Goal: Information Seeking & Learning: Learn about a topic

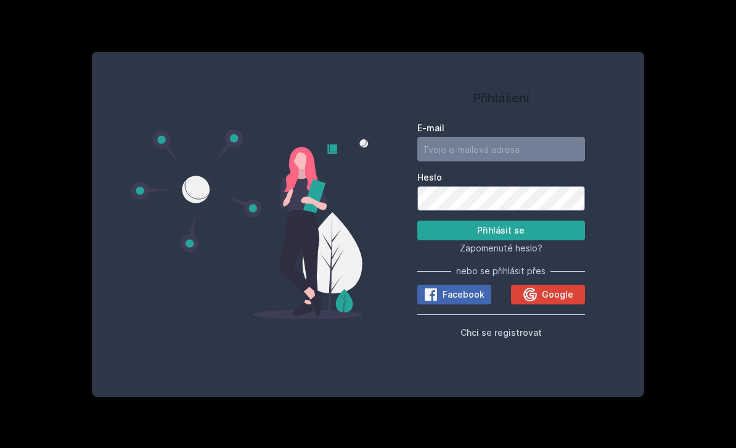
type input "[PERSON_NAME][EMAIL_ADDRESS][DOMAIN_NAME]"
click at [500, 240] on button "Přihlásit se" at bounding box center [501, 231] width 168 height 20
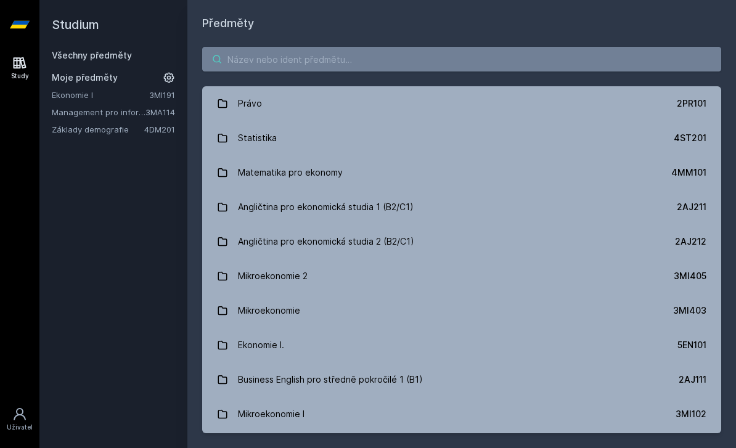
click at [288, 67] on input "search" at bounding box center [461, 59] width 519 height 25
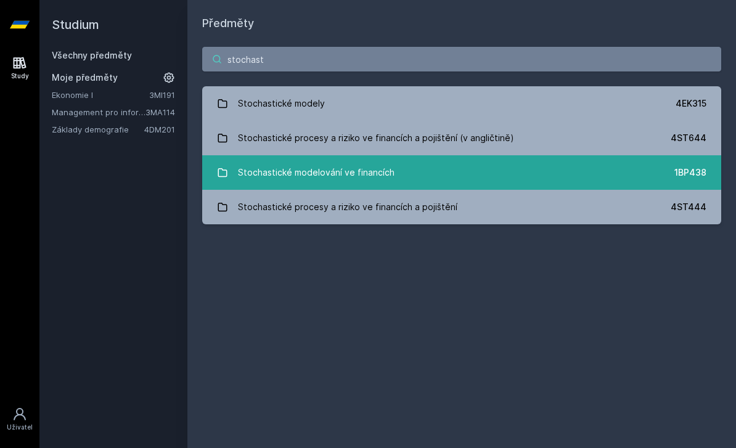
type input "stochast"
click at [339, 183] on div "Stochastické modelování ve financích" at bounding box center [316, 172] width 157 height 25
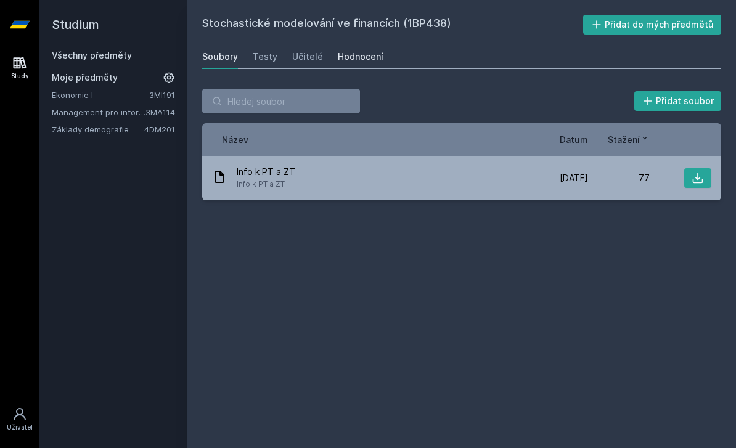
click at [361, 62] on div "Hodnocení" at bounding box center [361, 57] width 46 height 12
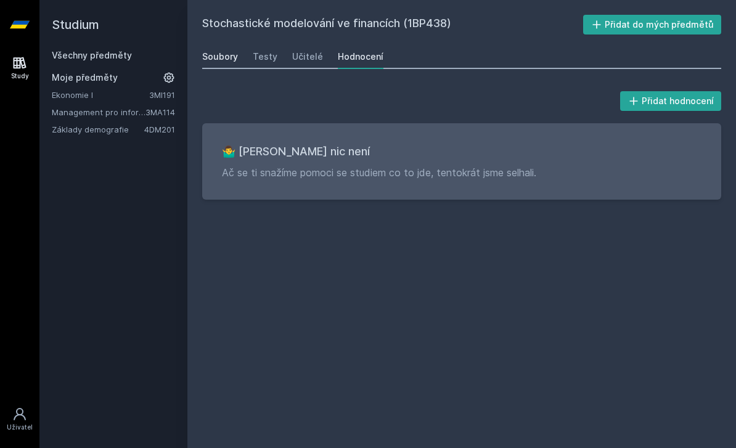
click at [228, 62] on div "Soubory" at bounding box center [220, 57] width 36 height 12
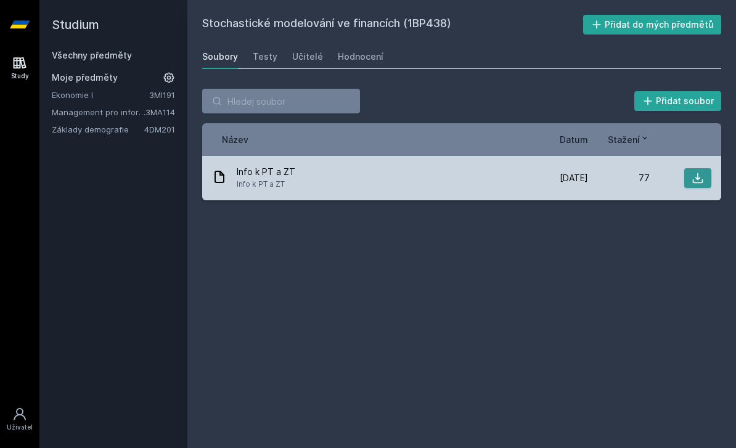
click at [698, 179] on icon at bounding box center [698, 178] width 10 height 10
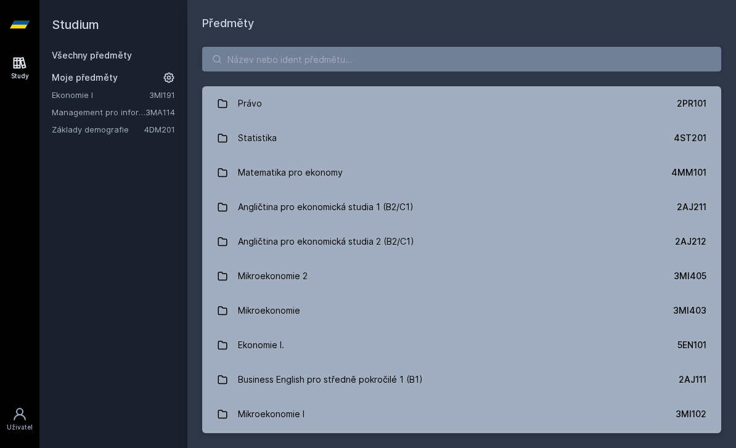
click at [264, 71] on div "Právo 2PR101 Statistika 4ST201 Matematika pro ekonomy 4MM101 Angličtina pro eko…" at bounding box center [461, 240] width 549 height 416
click at [264, 55] on input "search" at bounding box center [461, 59] width 519 height 25
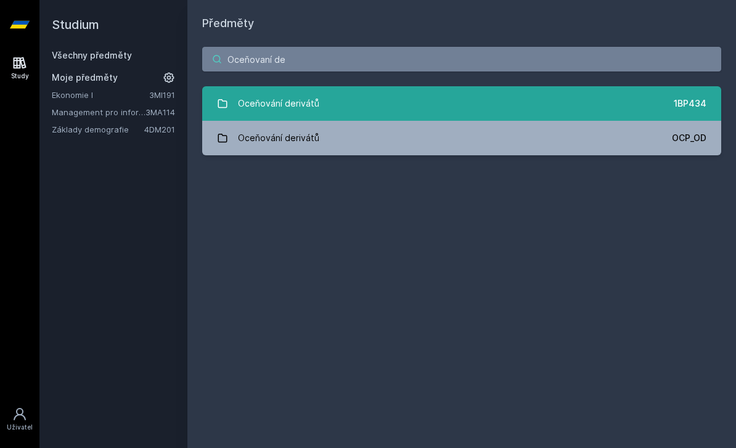
type input "Oceňovaní de"
click at [430, 112] on link "Oceňování derivátů 1BP434" at bounding box center [461, 103] width 519 height 35
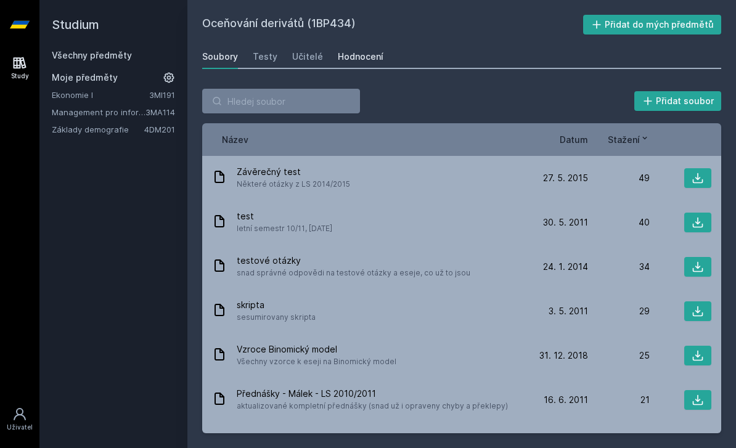
click at [357, 59] on div "Hodnocení" at bounding box center [361, 57] width 46 height 12
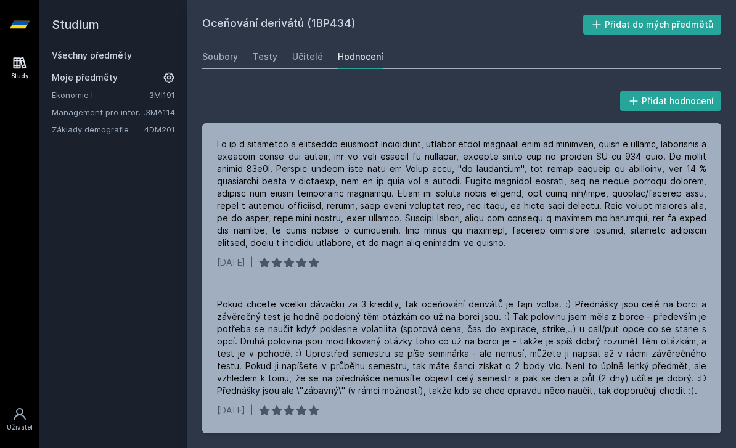
click at [95, 58] on link "Všechny předměty" at bounding box center [92, 55] width 80 height 10
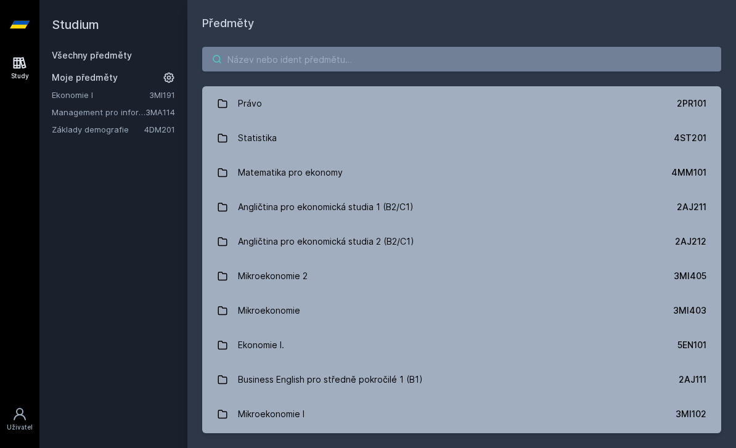
click at [435, 65] on input "search" at bounding box center [461, 59] width 519 height 25
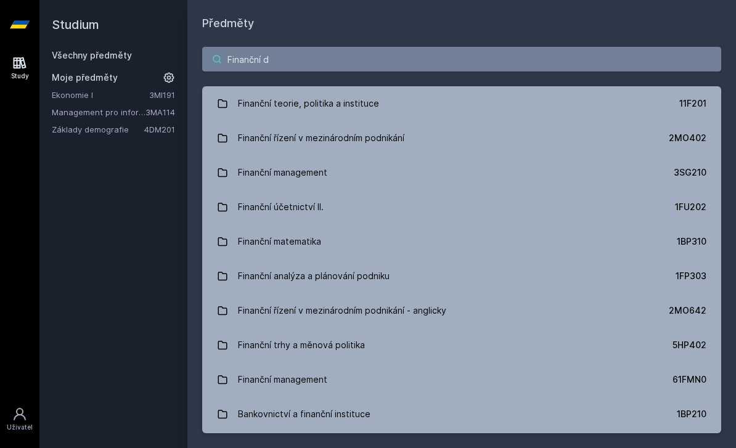
type input "Finanční de"
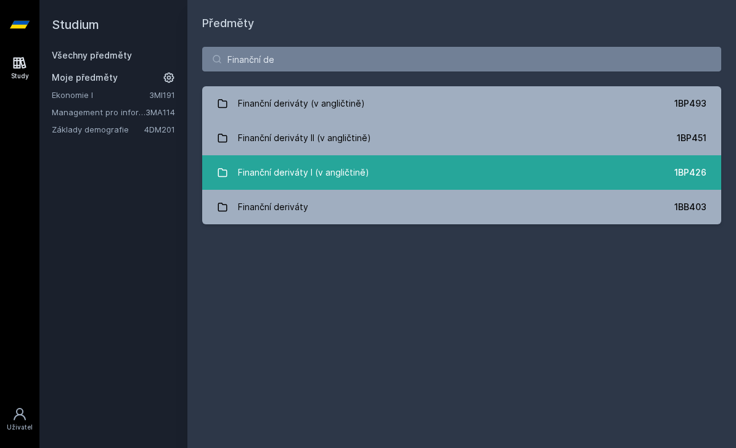
click at [422, 179] on link "Finanční deriváty I (v angličtině) 1BP426" at bounding box center [461, 172] width 519 height 35
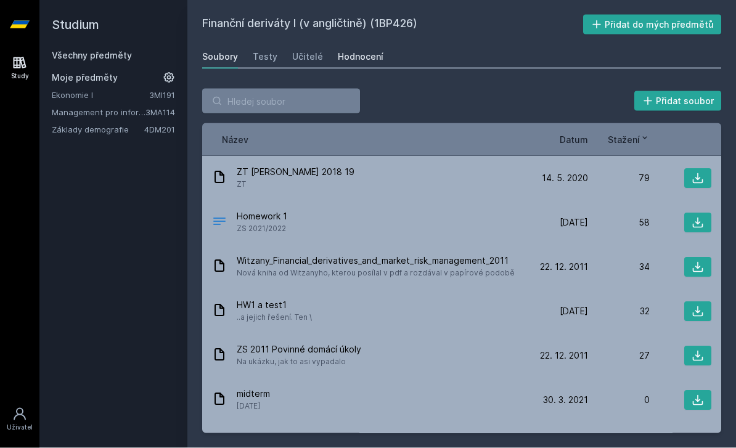
click at [351, 49] on link "Hodnocení" at bounding box center [361, 56] width 46 height 25
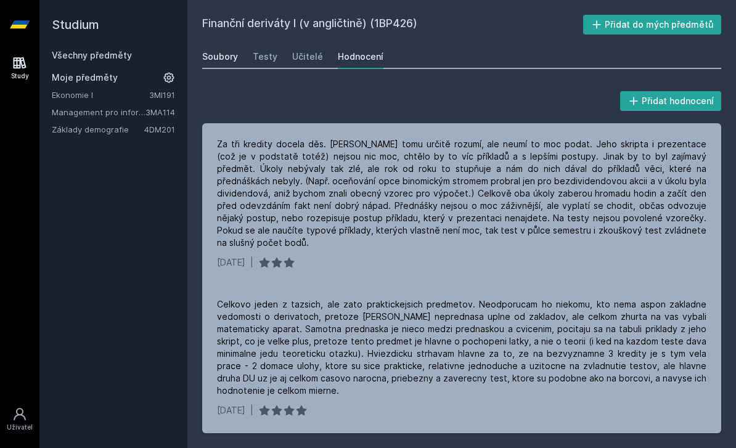
click at [214, 52] on div "Soubory" at bounding box center [220, 57] width 36 height 12
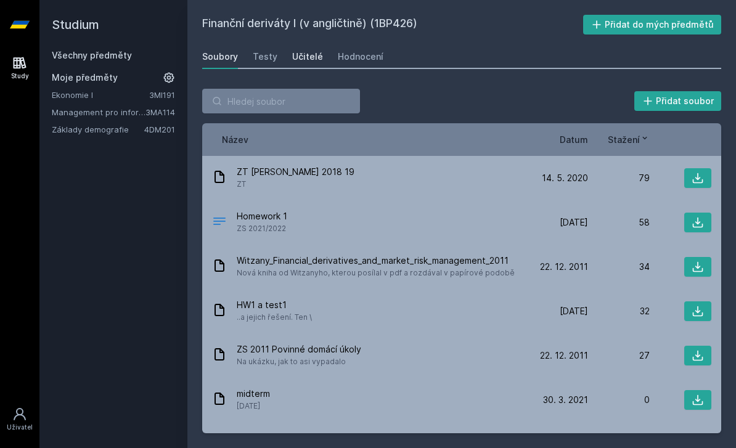
click at [306, 60] on div "Učitelé" at bounding box center [307, 57] width 31 height 12
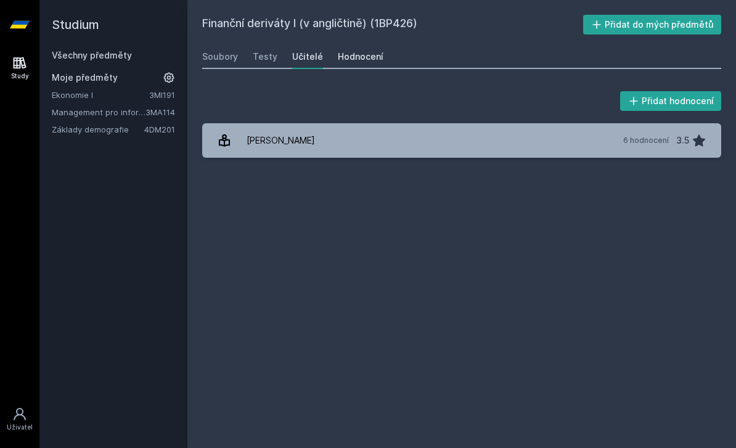
click at [363, 60] on div "Hodnocení" at bounding box center [361, 57] width 46 height 12
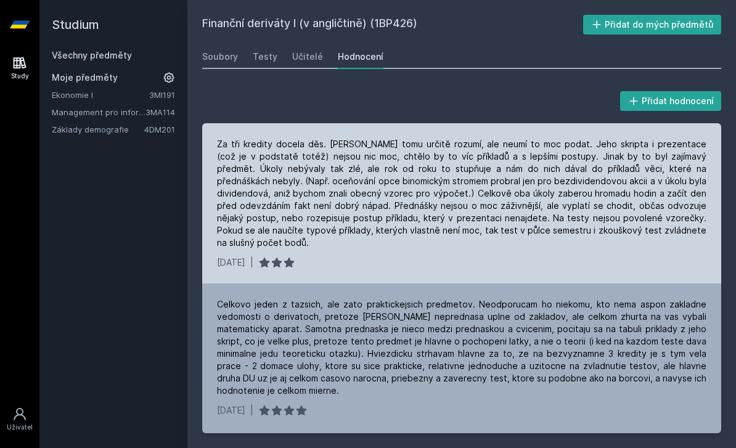
click at [338, 256] on div "[DATE] |" at bounding box center [461, 262] width 489 height 12
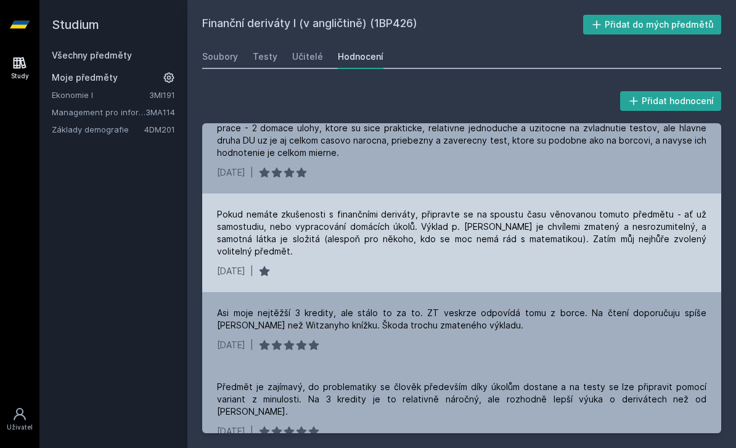
scroll to position [243, 0]
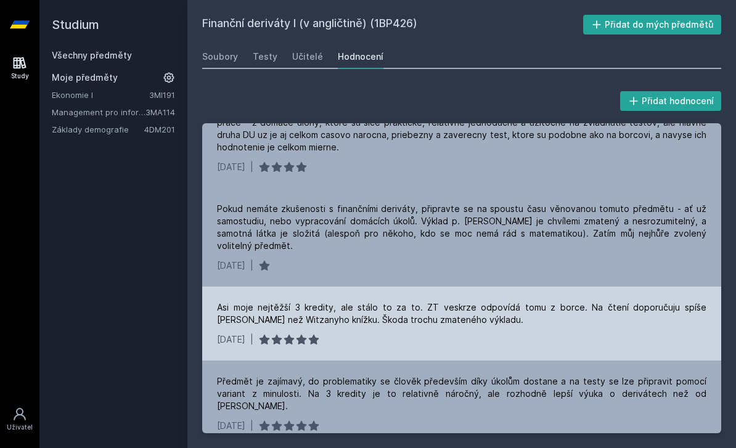
click at [343, 304] on div "Asi moje nejtěžší 3 kredity, ale stálo to za to. ZT veskrze odpovídá tomu z bor…" at bounding box center [461, 324] width 519 height 74
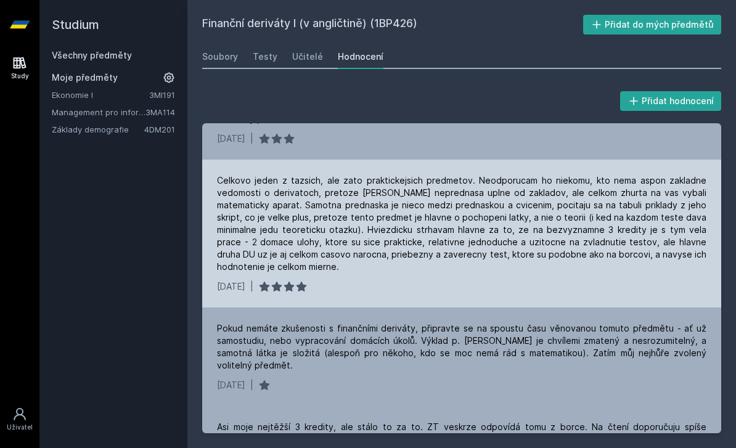
scroll to position [128, 0]
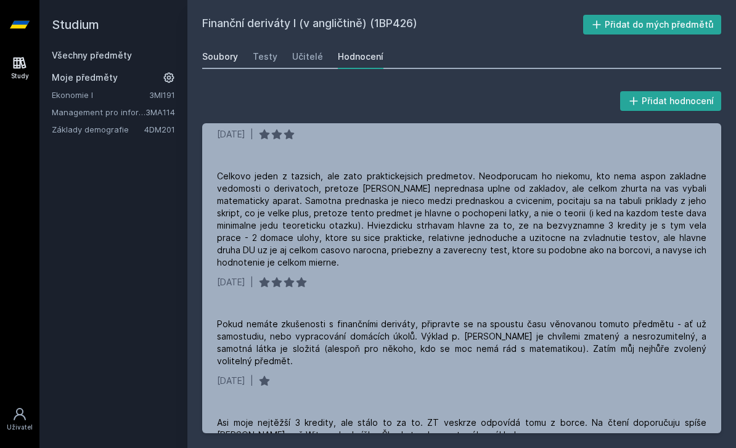
click at [214, 52] on div "Soubory" at bounding box center [220, 57] width 36 height 12
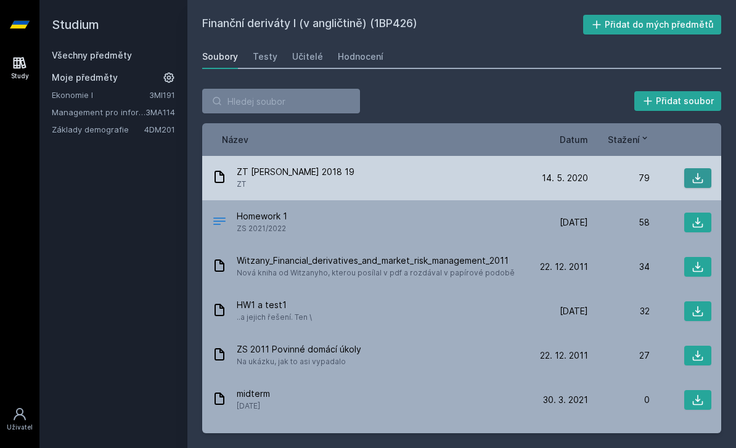
click at [691, 181] on button at bounding box center [697, 178] width 27 height 20
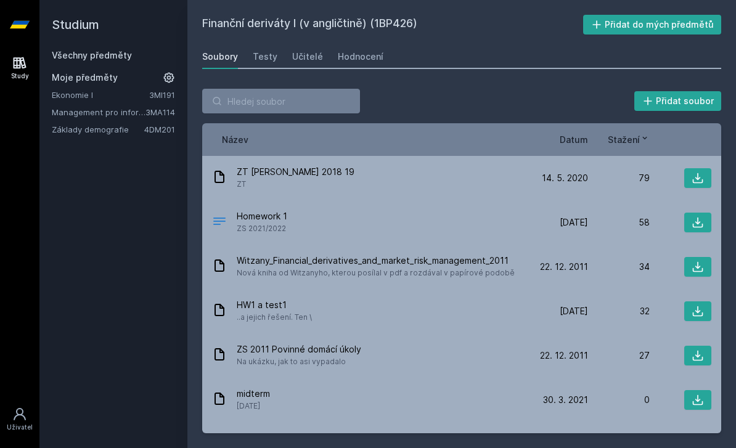
scroll to position [15, 0]
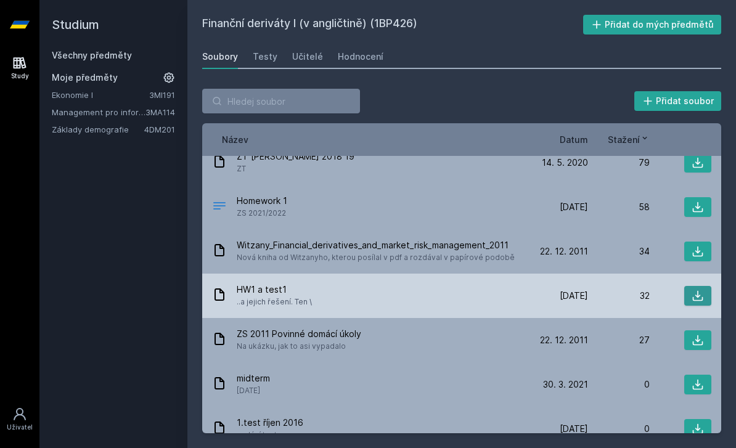
click at [695, 301] on icon at bounding box center [698, 296] width 10 height 10
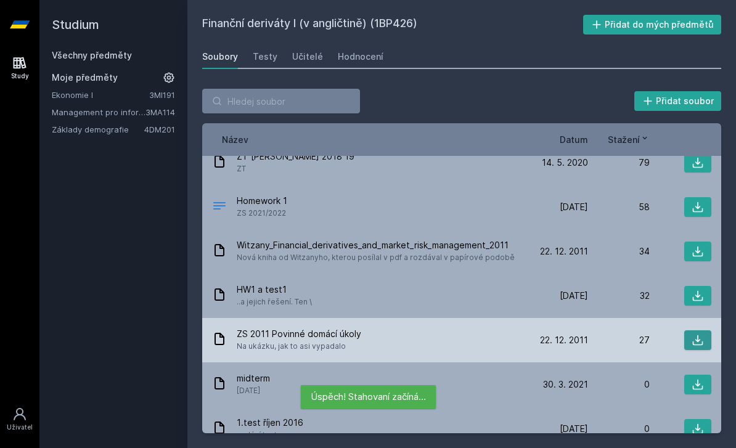
click at [703, 345] on icon at bounding box center [698, 340] width 10 height 10
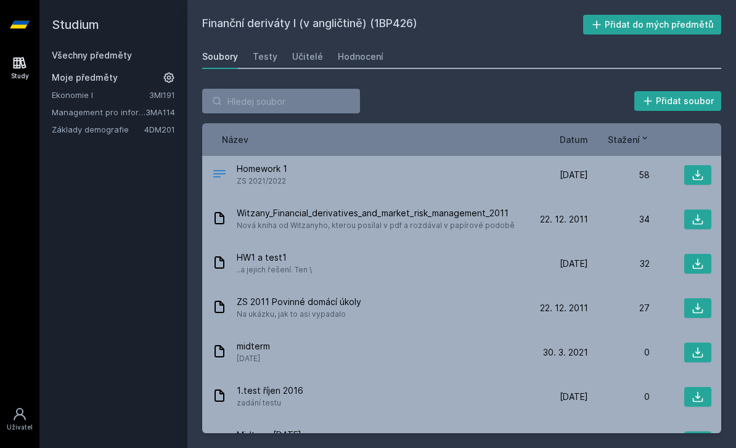
scroll to position [48, 0]
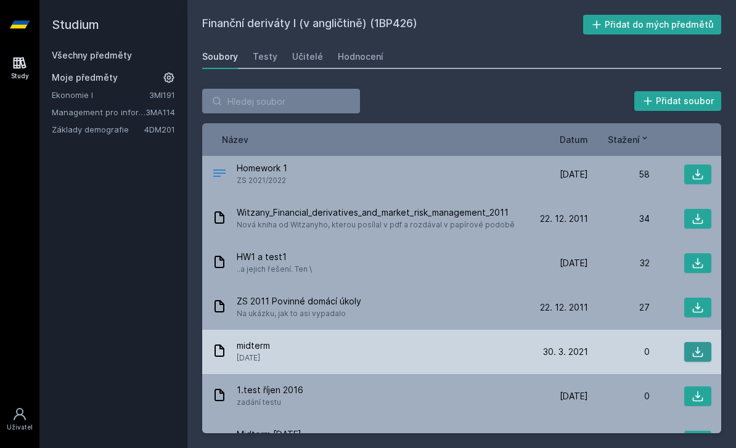
click at [699, 359] on button at bounding box center [697, 352] width 27 height 20
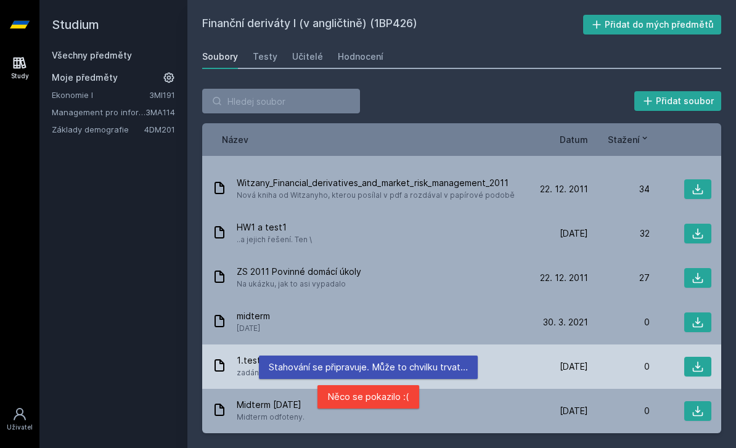
scroll to position [78, 0]
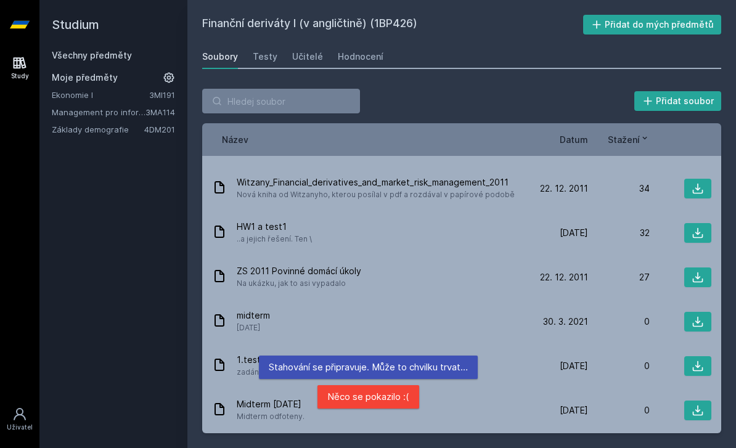
click at [565, 131] on div "Název Datum Stažení" at bounding box center [461, 139] width 519 height 33
click at [567, 138] on span "Datum" at bounding box center [574, 139] width 28 height 13
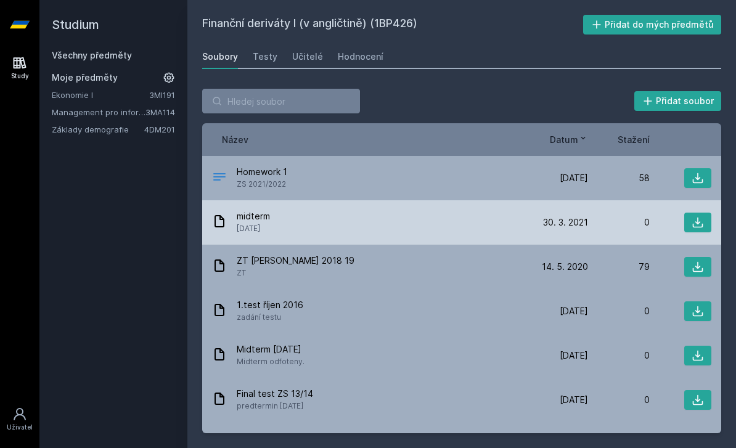
scroll to position [0, 0]
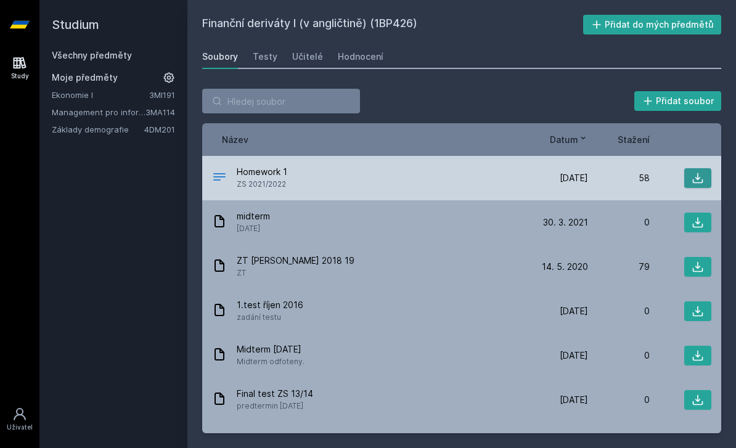
click at [690, 177] on button at bounding box center [697, 178] width 27 height 20
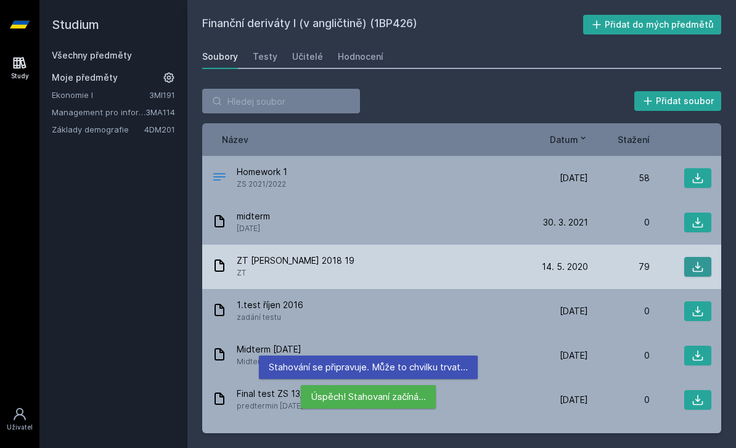
click at [706, 273] on button at bounding box center [697, 267] width 27 height 20
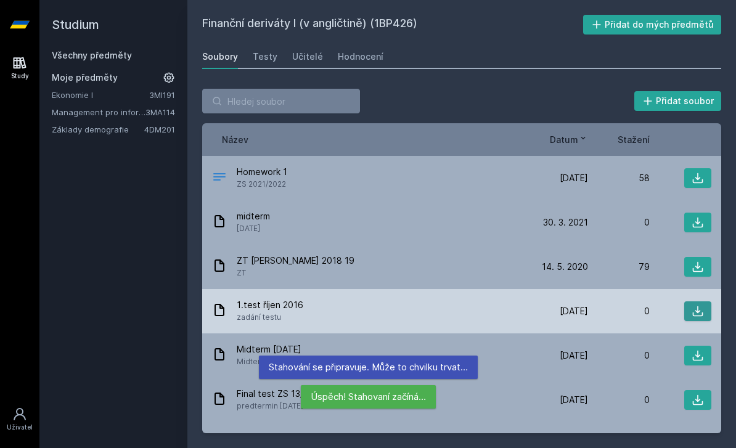
click at [700, 312] on icon at bounding box center [698, 311] width 12 height 12
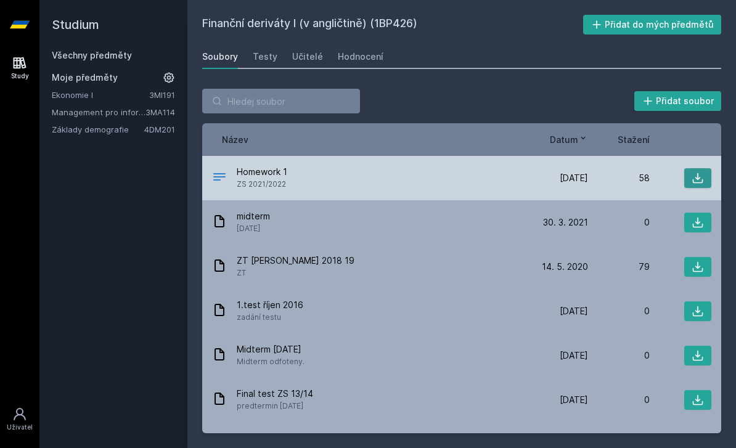
click at [693, 178] on icon at bounding box center [698, 178] width 12 height 12
